Goal: Navigation & Orientation: Find specific page/section

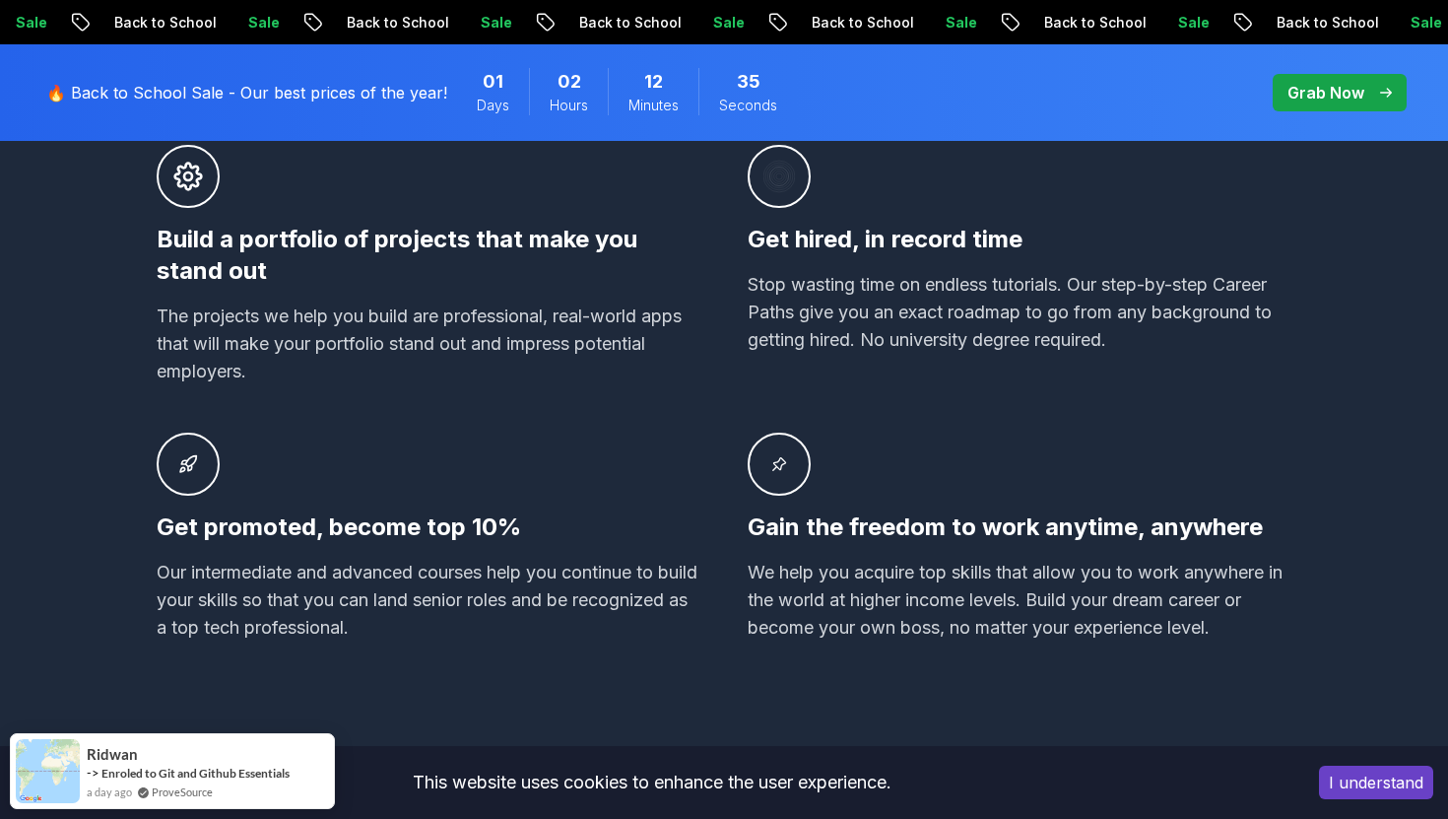
click at [1403, 789] on button "I understand" at bounding box center [1376, 782] width 114 height 33
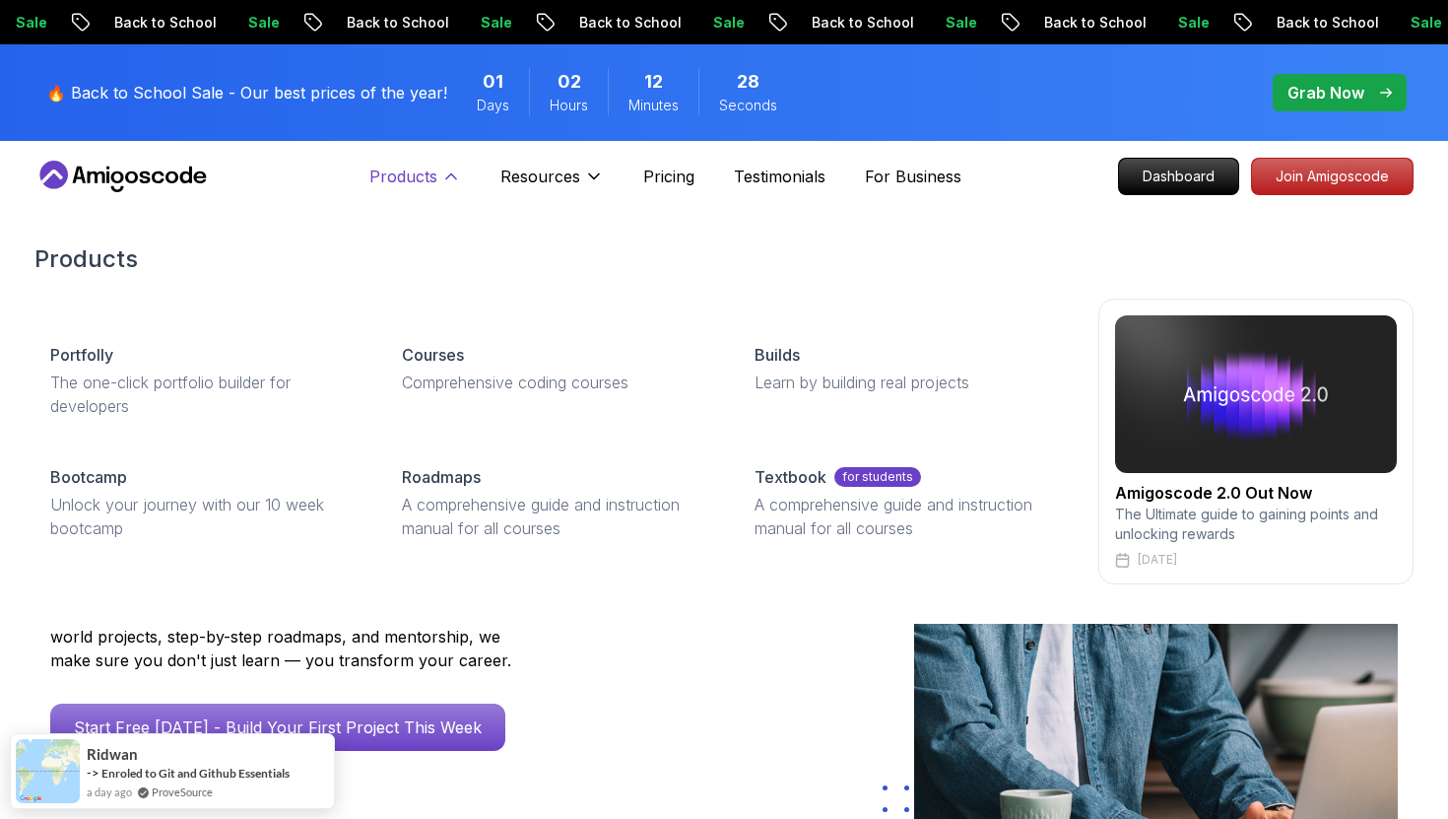
click at [387, 182] on p "Products" at bounding box center [403, 177] width 68 height 24
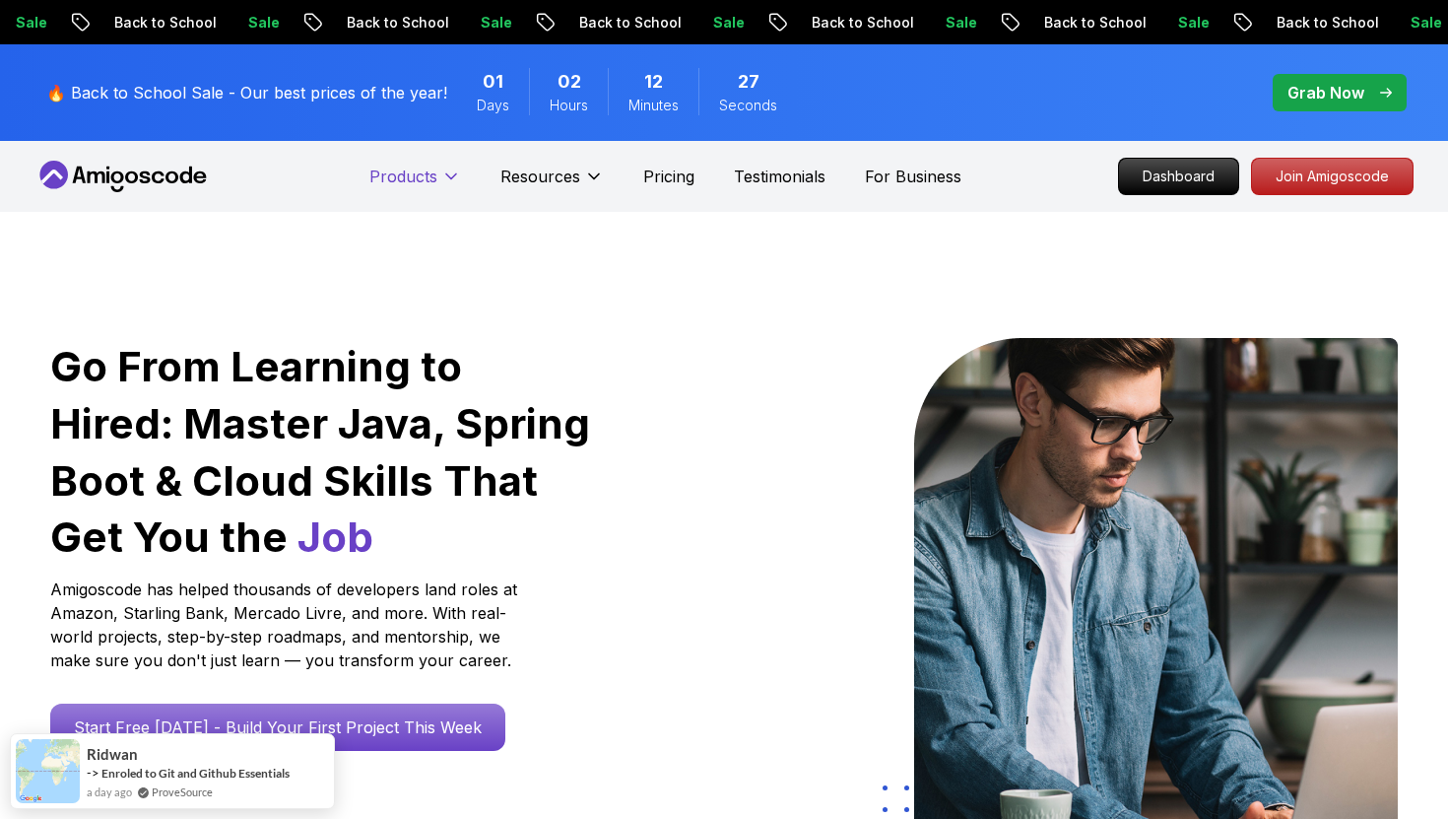
click at [387, 182] on p "Products" at bounding box center [403, 177] width 68 height 24
click at [1209, 180] on p "Dashboard" at bounding box center [1178, 176] width 113 height 33
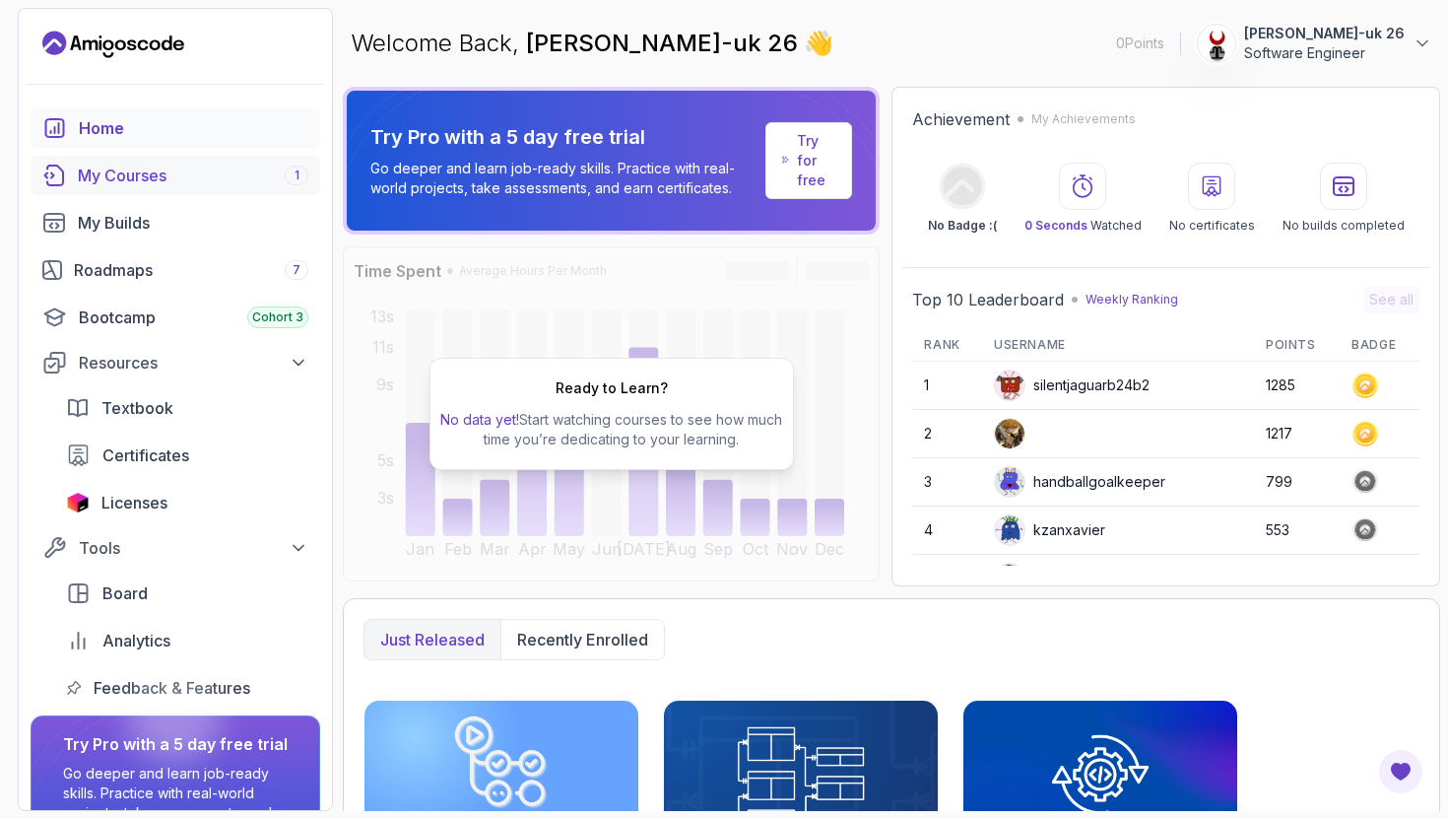
click at [205, 186] on div "My Courses 1" at bounding box center [193, 176] width 231 height 24
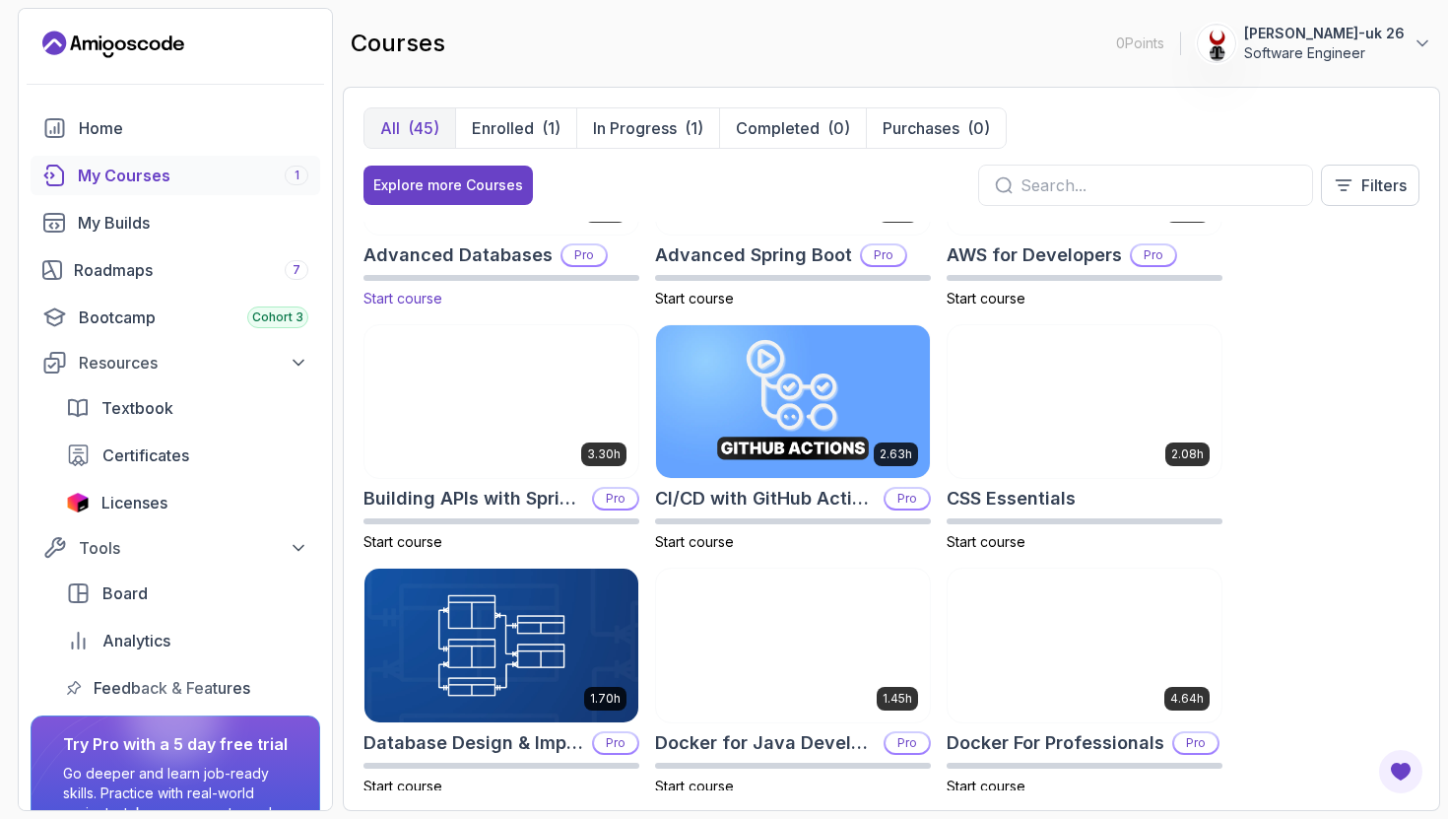
scroll to position [120, 0]
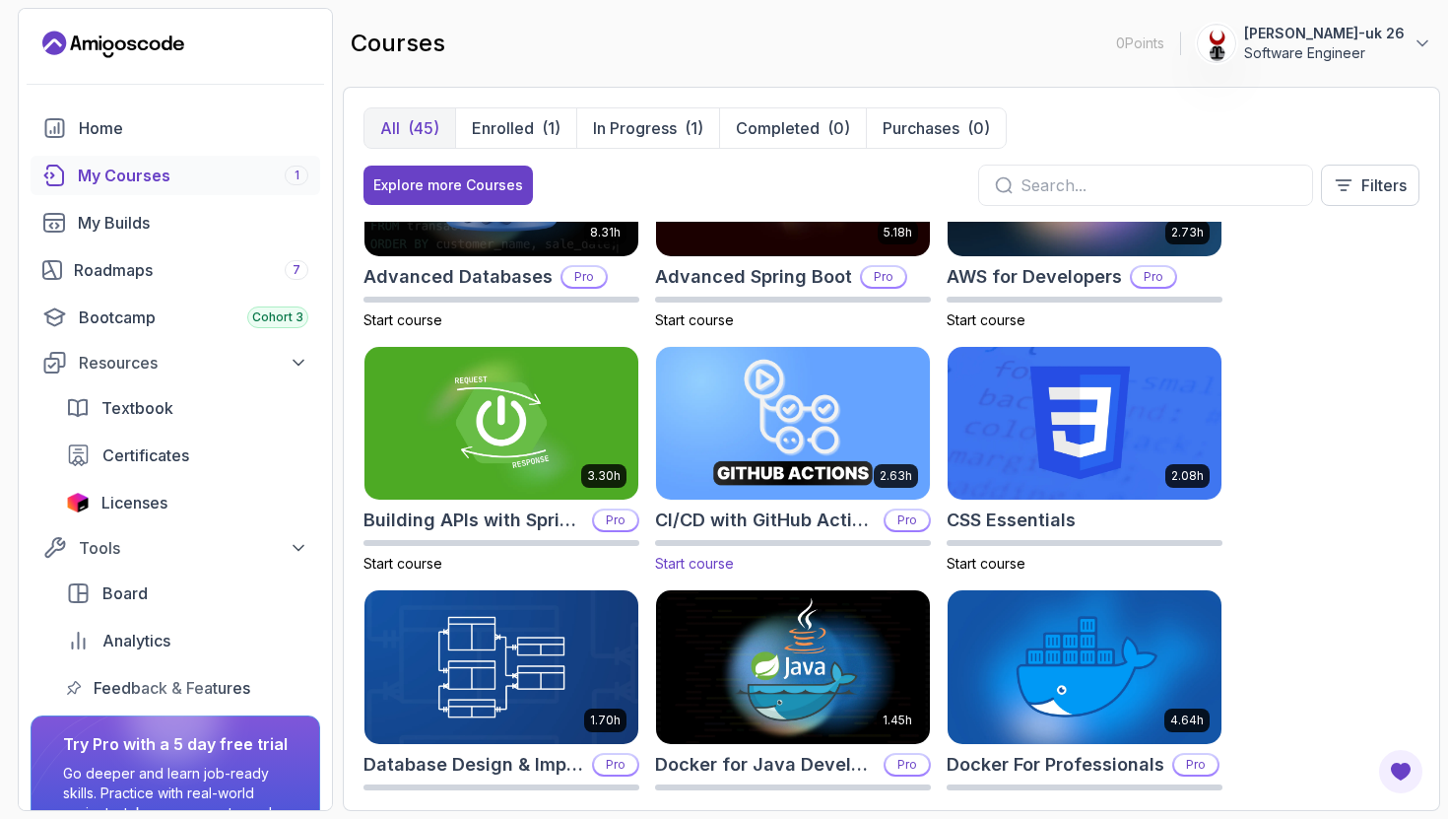
click at [807, 459] on img at bounding box center [793, 423] width 288 height 161
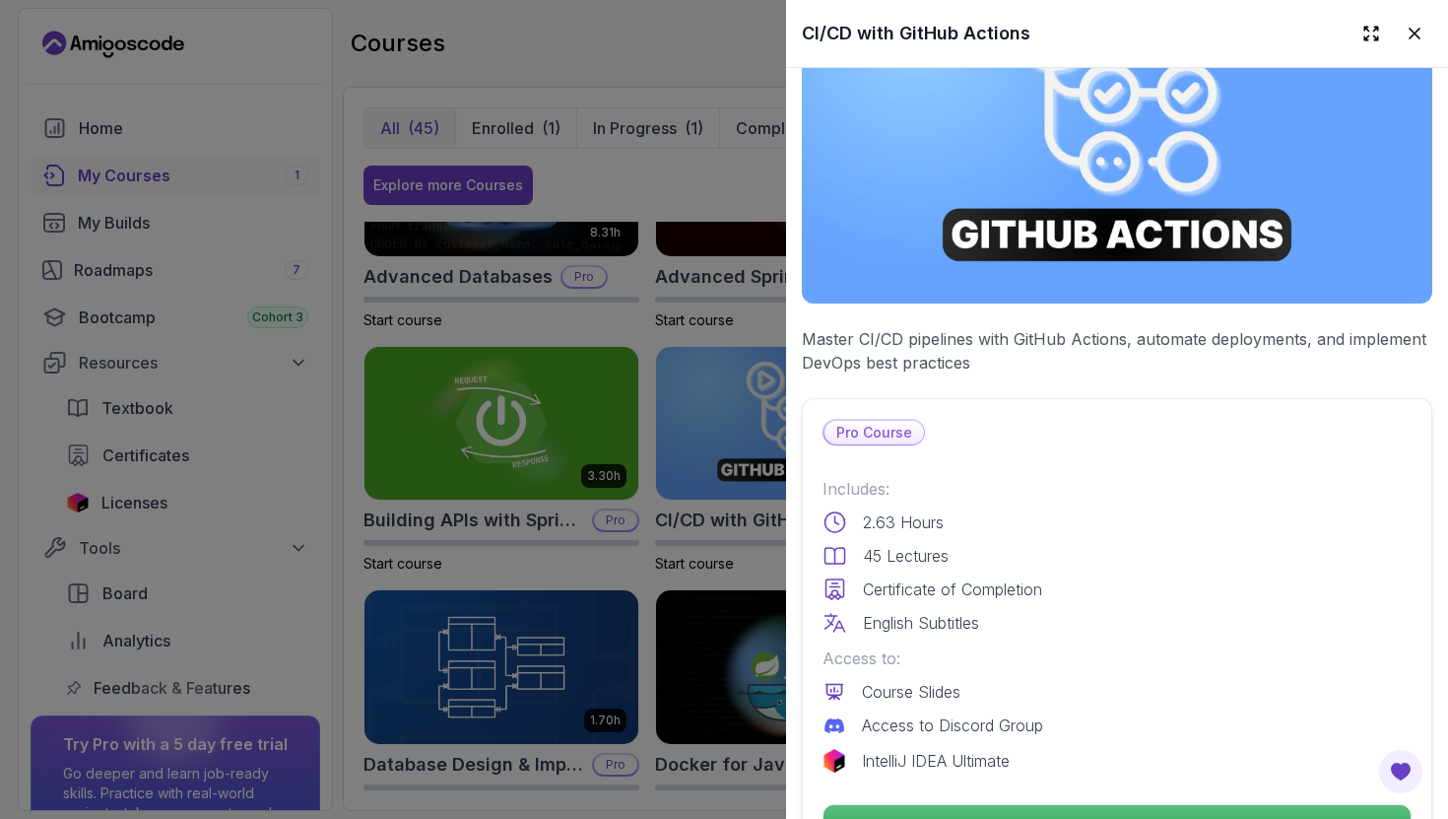
scroll to position [140, 0]
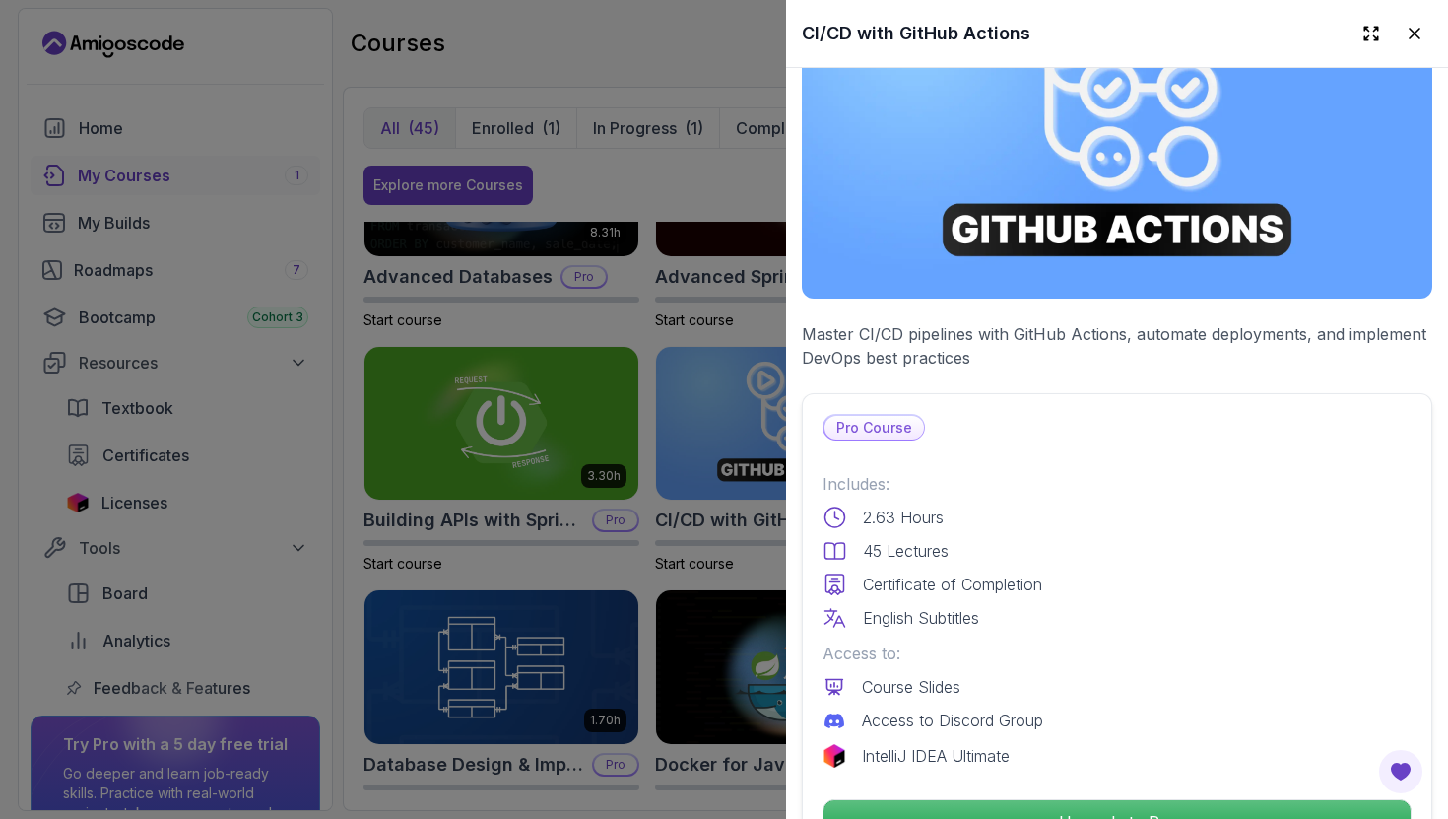
click at [614, 543] on div at bounding box center [724, 409] width 1448 height 819
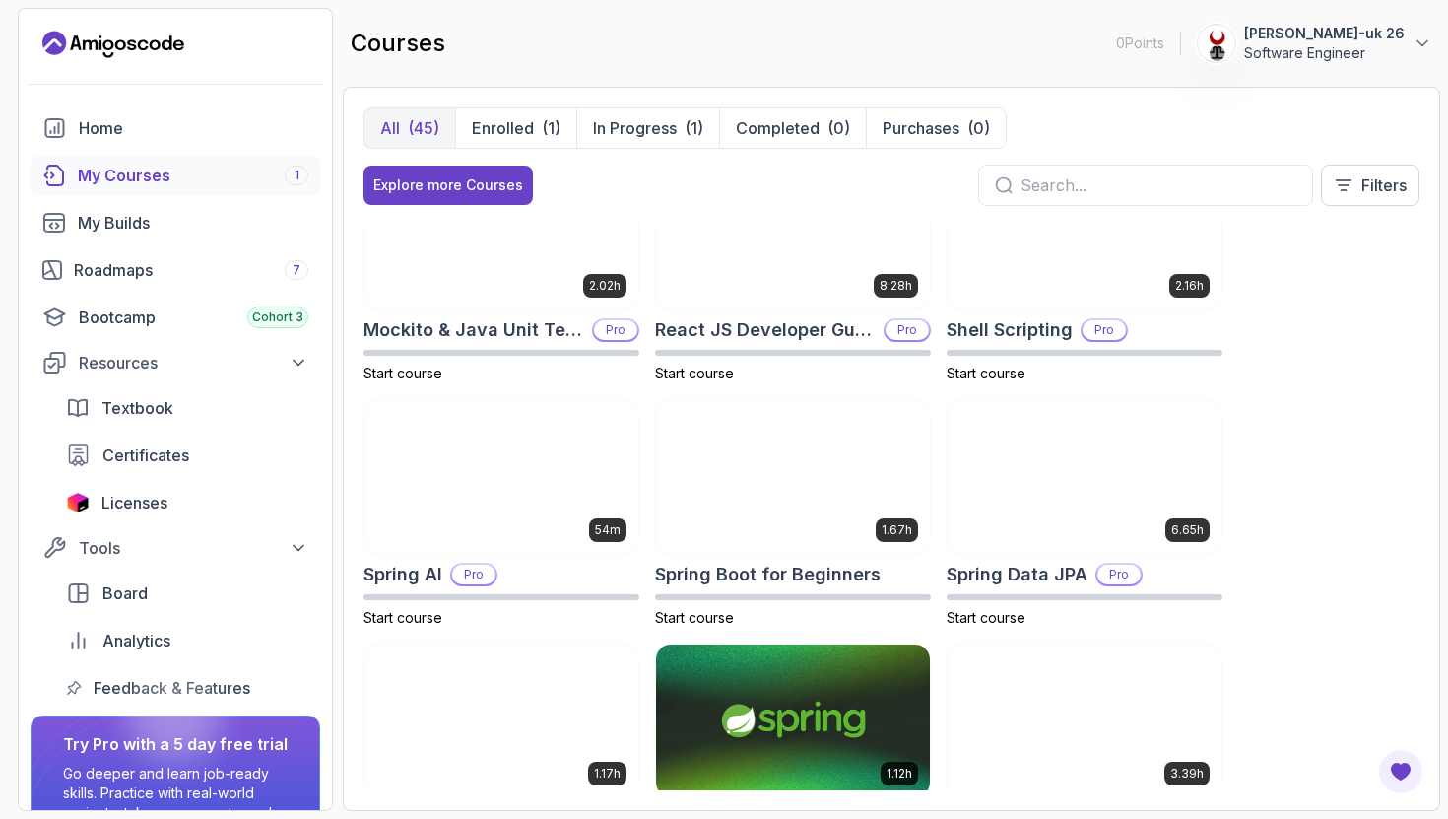
scroll to position [3097, 0]
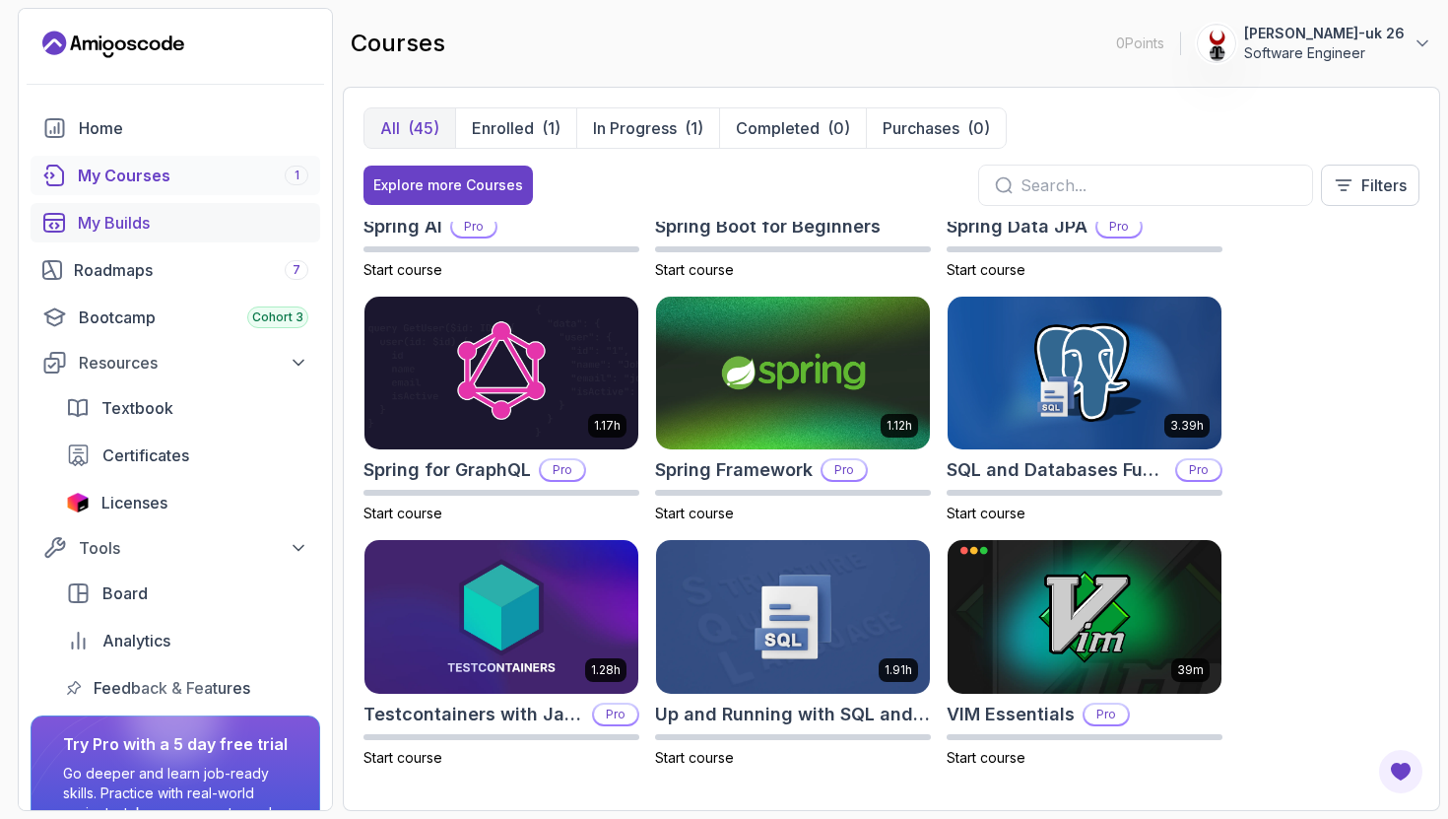
click at [160, 235] on link "My Builds" at bounding box center [176, 222] width 290 height 39
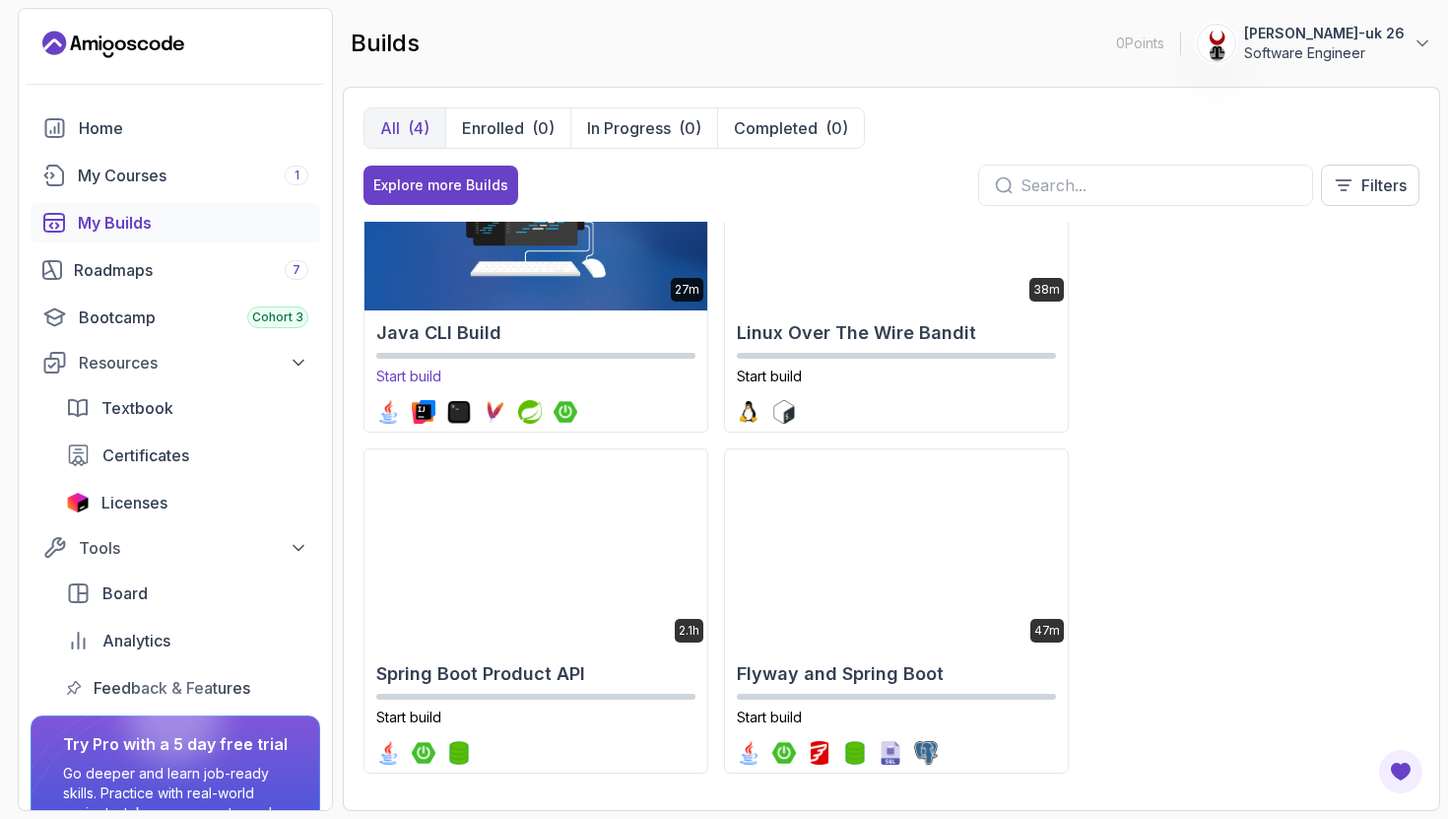
scroll to position [121, 0]
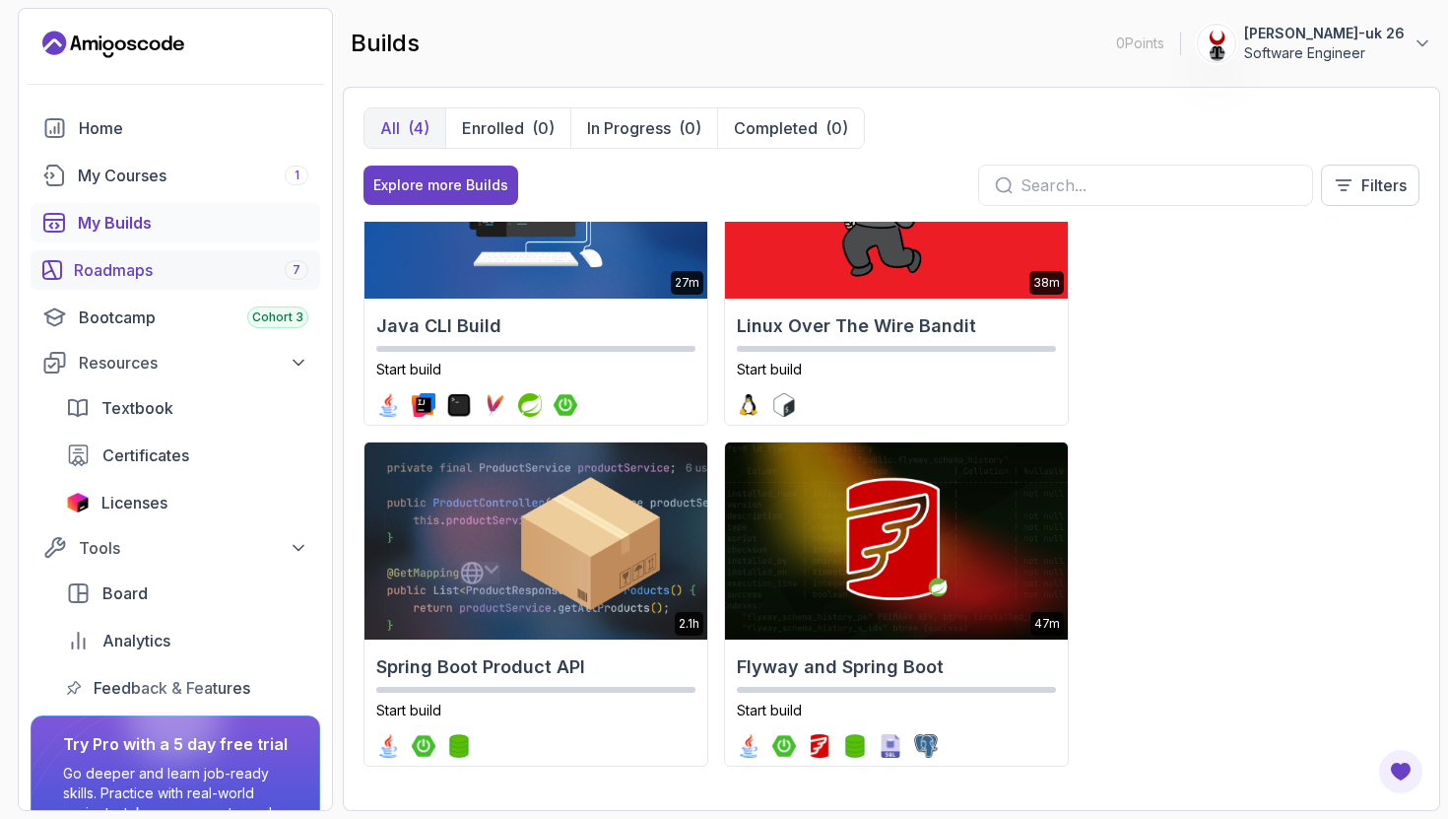
click at [207, 265] on div "Roadmaps 7" at bounding box center [191, 270] width 234 height 24
